Goal: Task Accomplishment & Management: Manage account settings

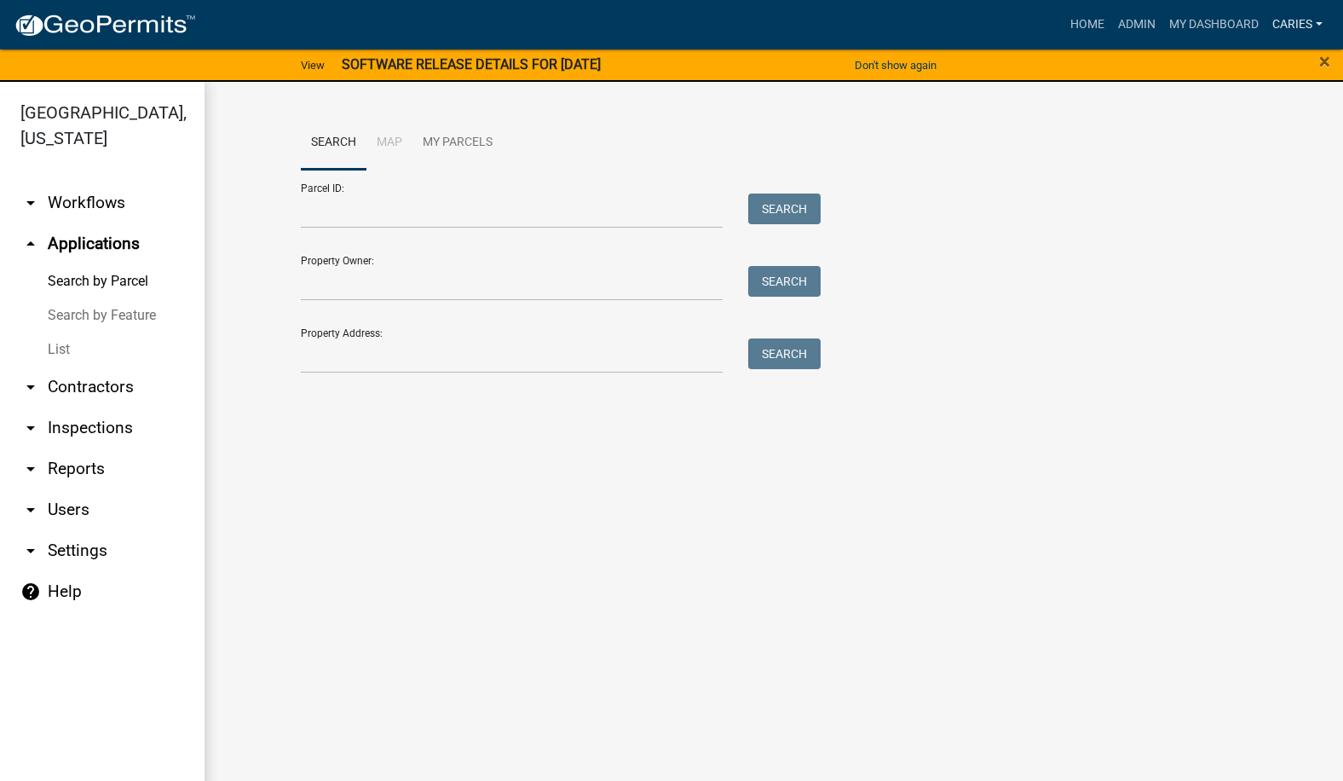
click at [1285, 23] on link "CarieS" at bounding box center [1298, 25] width 64 height 32
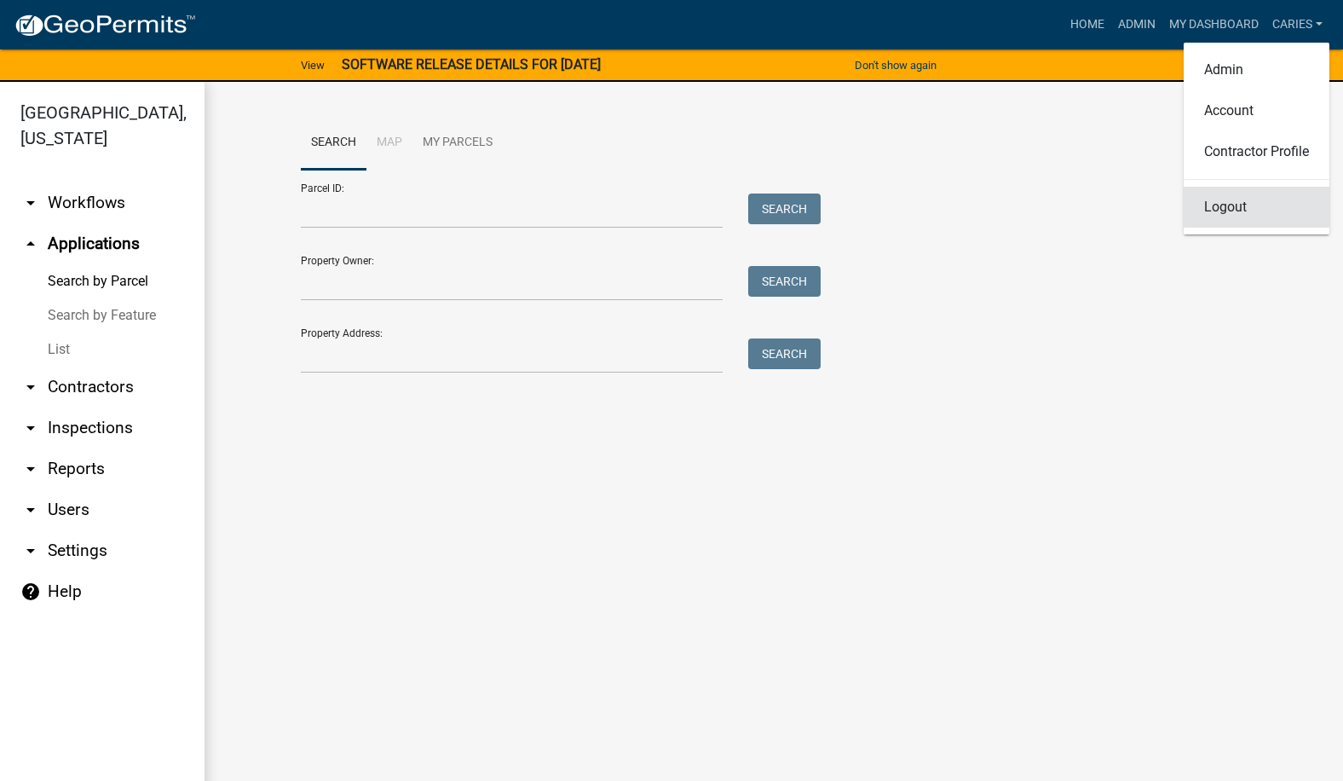
click at [1223, 209] on link "Logout" at bounding box center [1257, 207] width 146 height 41
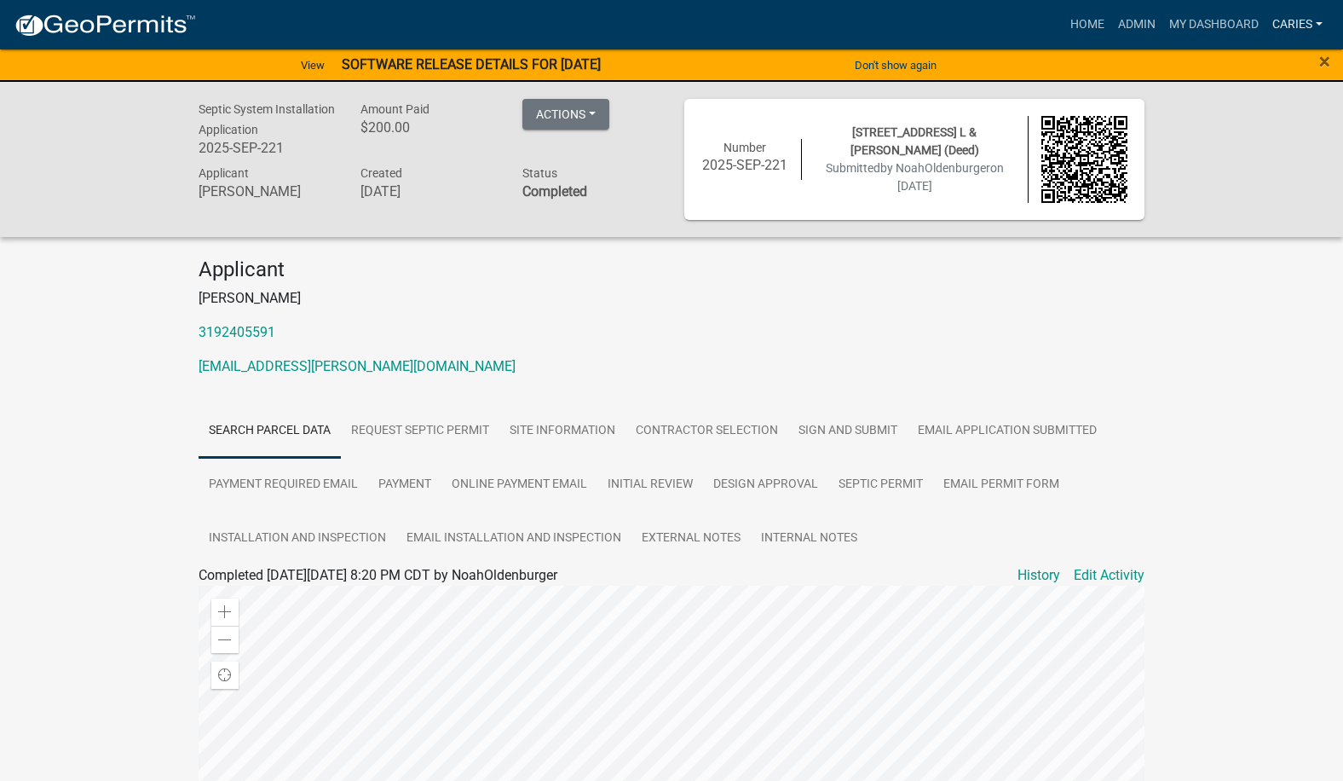
click at [1303, 25] on link "CarieS" at bounding box center [1298, 25] width 64 height 32
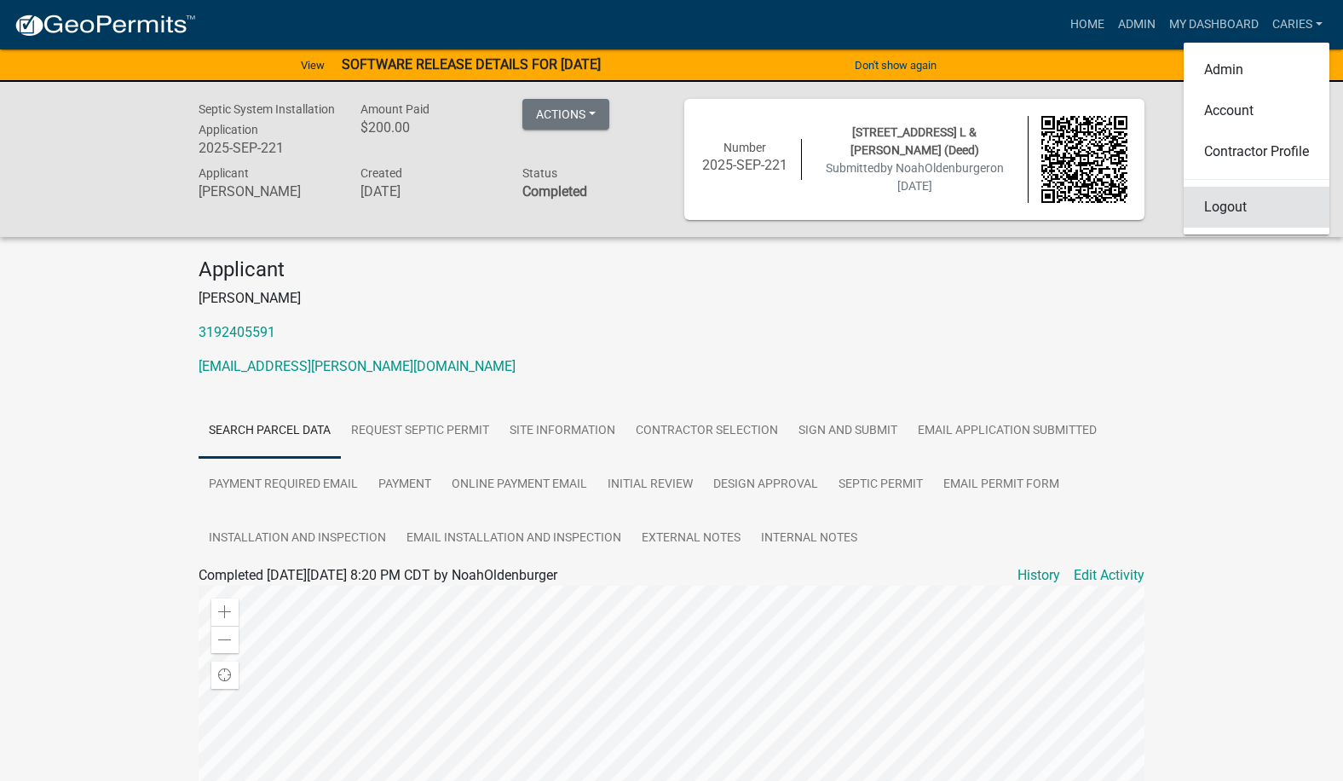
click at [1226, 209] on link "Logout" at bounding box center [1257, 207] width 146 height 41
